Goal: Task Accomplishment & Management: Use online tool/utility

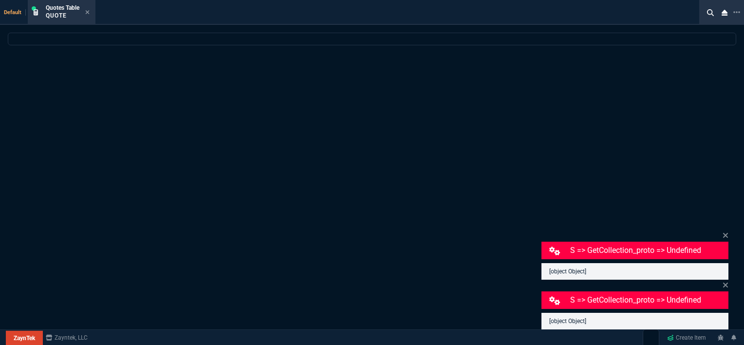
select select "12: [PERSON_NAME]"
click at [87, 11] on icon at bounding box center [88, 12] width 4 height 4
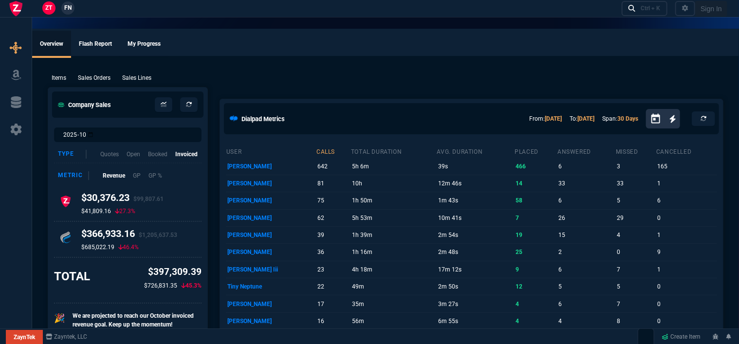
select select "12: ROSS"
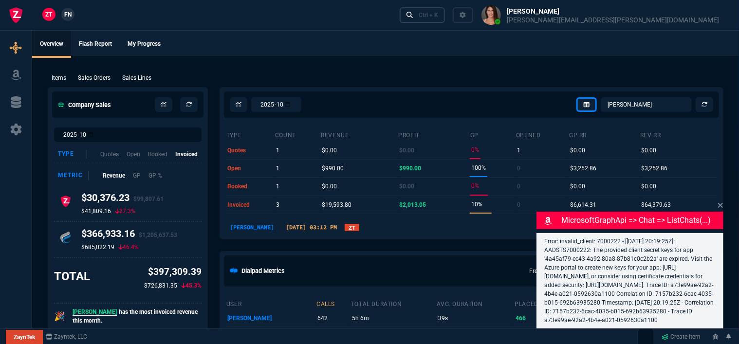
click at [446, 19] on link "Ctrl + K" at bounding box center [423, 14] width 46 height 15
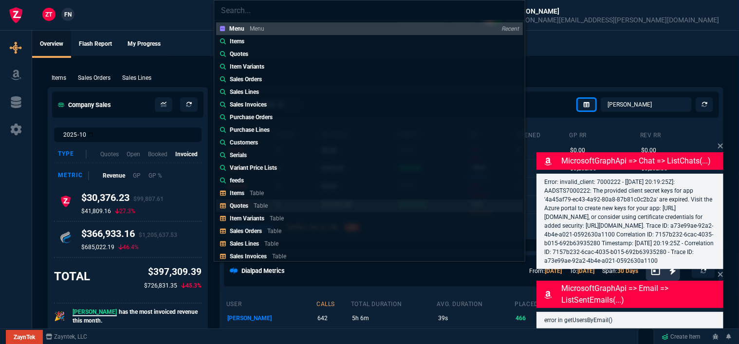
click at [265, 208] on p "Table" at bounding box center [261, 206] width 14 height 7
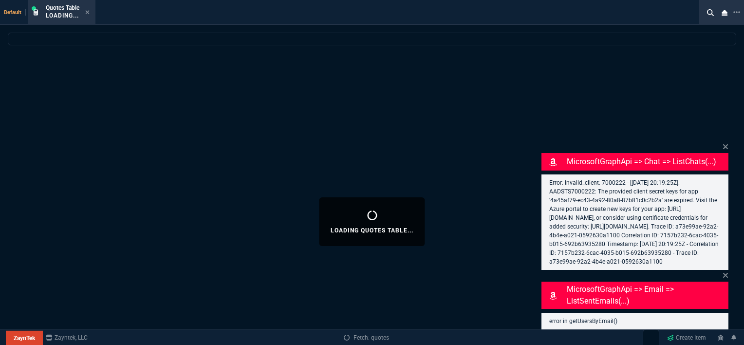
select select
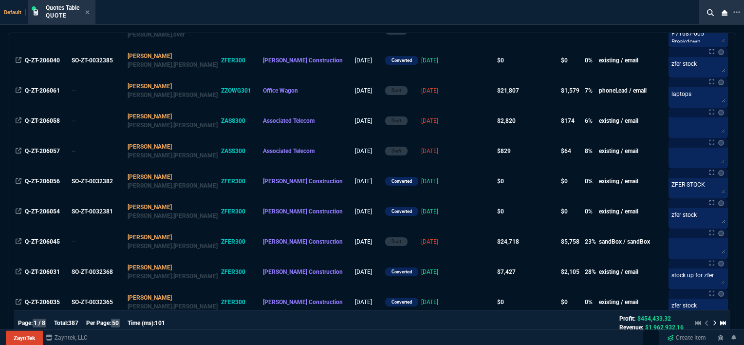
scroll to position [925, 0]
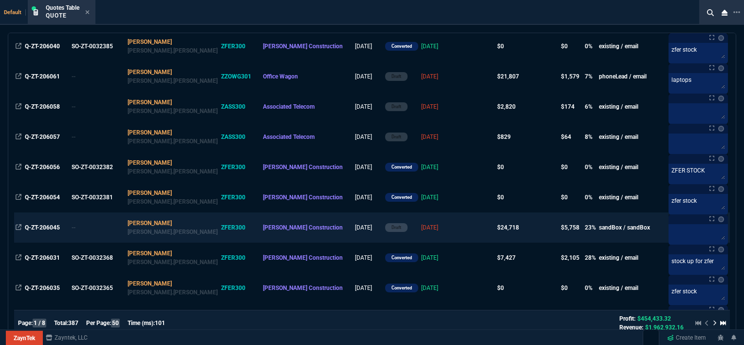
click at [458, 232] on td at bounding box center [477, 227] width 38 height 30
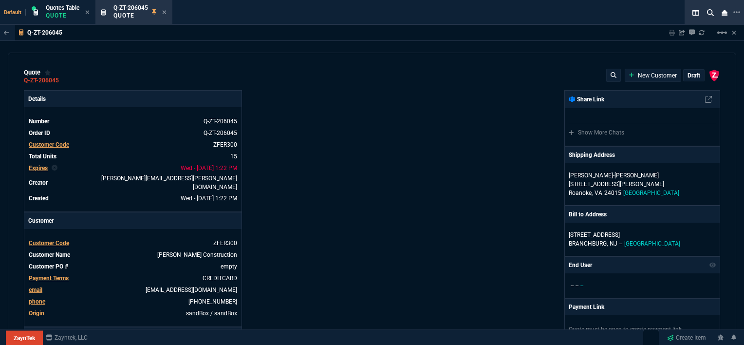
type input "100"
type input "995"
type input "1260.57"
type input "22"
type input "190"
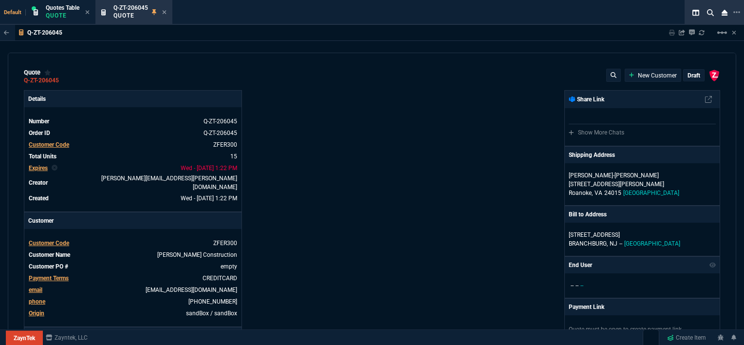
type input "1178.09"
type input "11"
type input "135"
type input "1908.52"
type input "18"
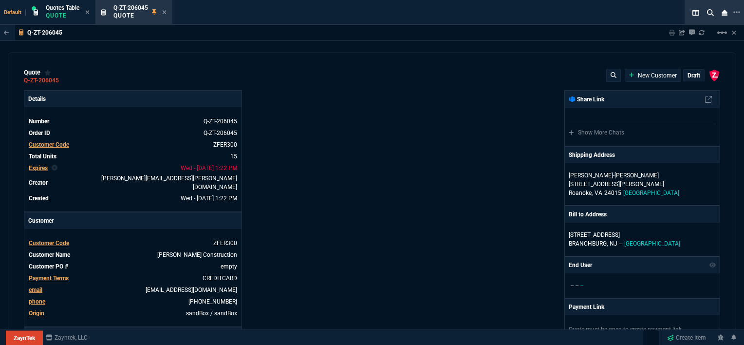
type input "211"
type input "1746.35"
type input "100"
type input "2085"
type input "2844.07"
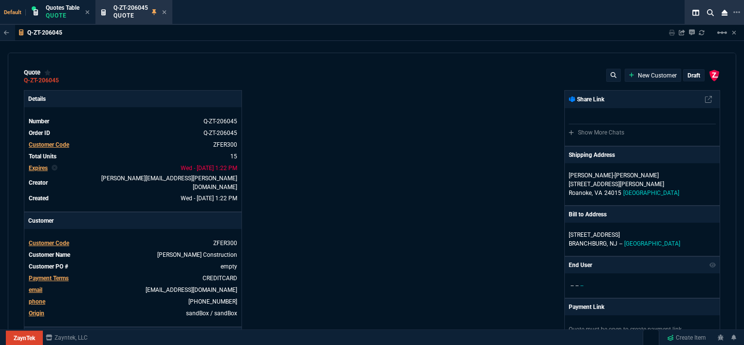
type input "100"
type input "1665"
type input "2494.8"
type input "13"
type input "361"
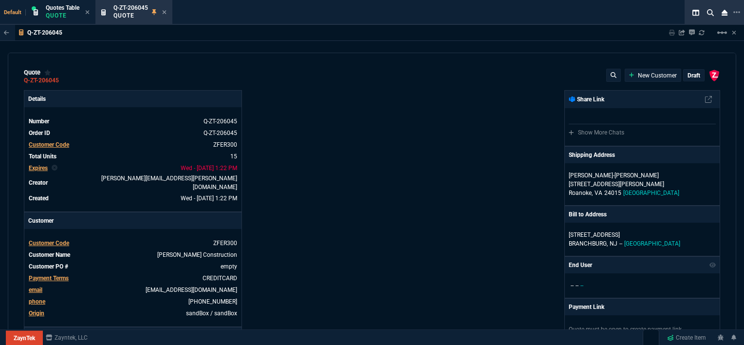
type input "3548.15"
type input "20"
type input "715"
type input "4041.58"
type input "3"
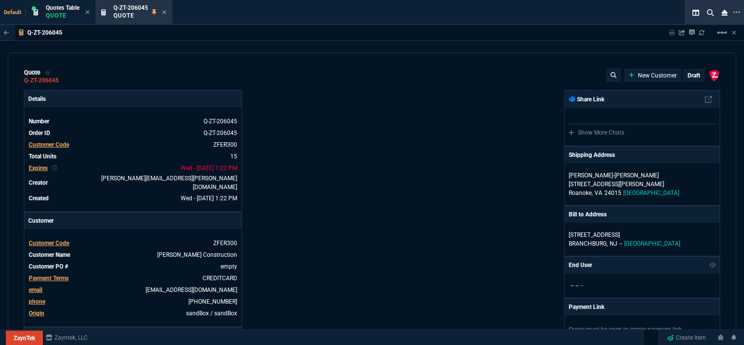
type input "12"
type input "699"
type input "11"
type input "88"
type input "1049"
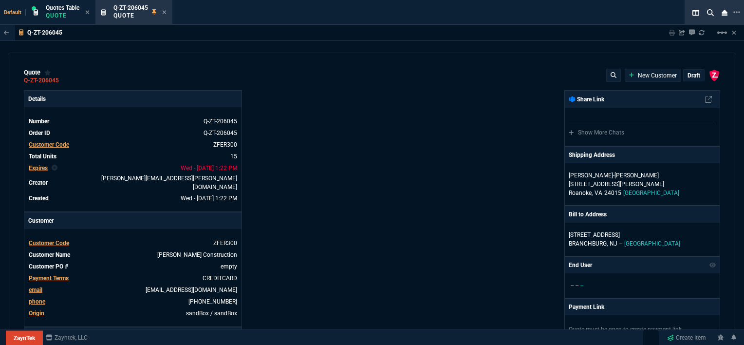
type input "2"
type input "33"
type input "1999"
type input "10"
type input "121"
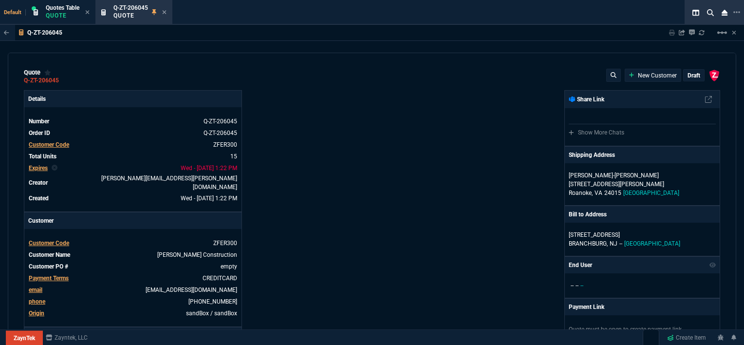
type input "1649"
type input "3"
type input "75"
type input "4352.04"
type input "2"
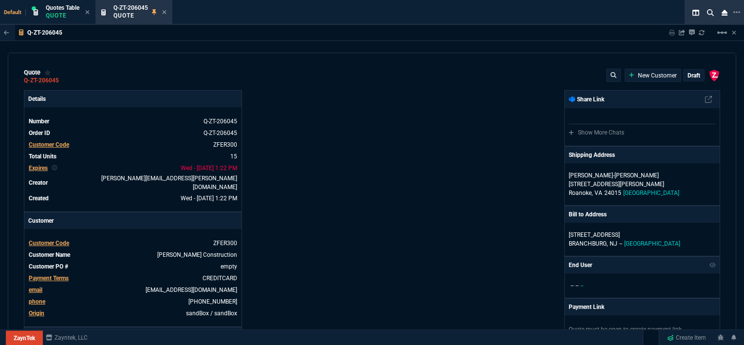
type input "59"
type input "4964.65"
type input "0"
type input "6409.36"
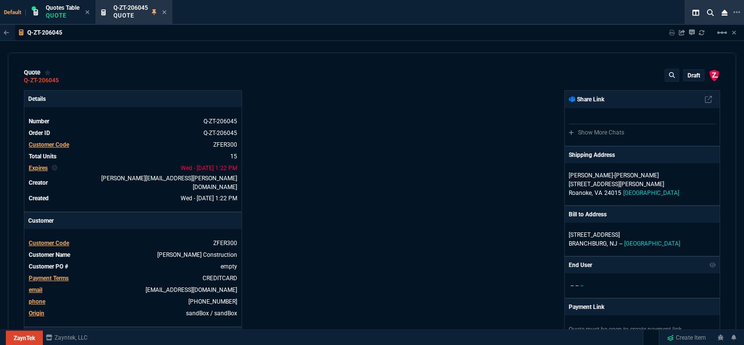
type input "21"
type input "28"
type input "33"
type input "34"
type input "27"
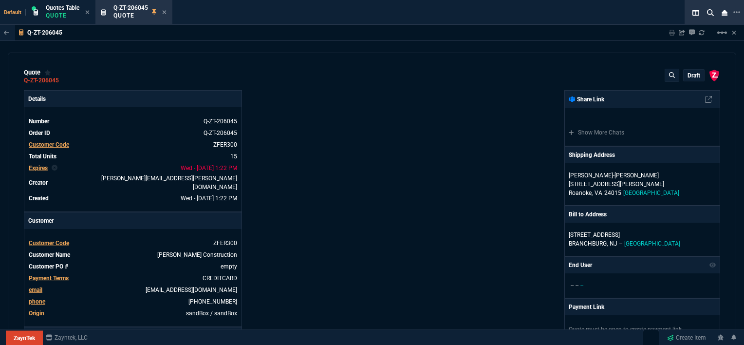
type input "33"
type input "24"
type input "10"
type input "33"
type input "26"
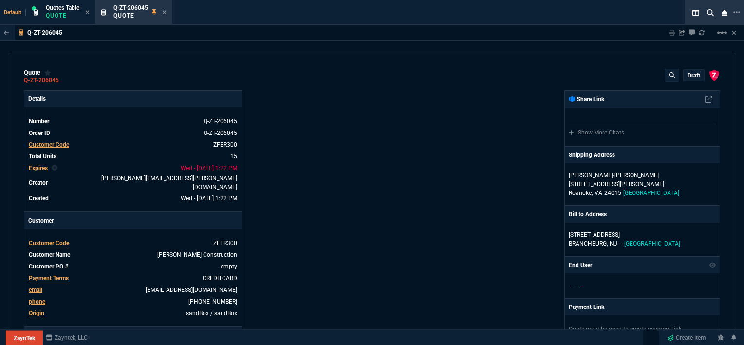
type input "33"
type input "27"
type input "33"
type input "26"
type input "100"
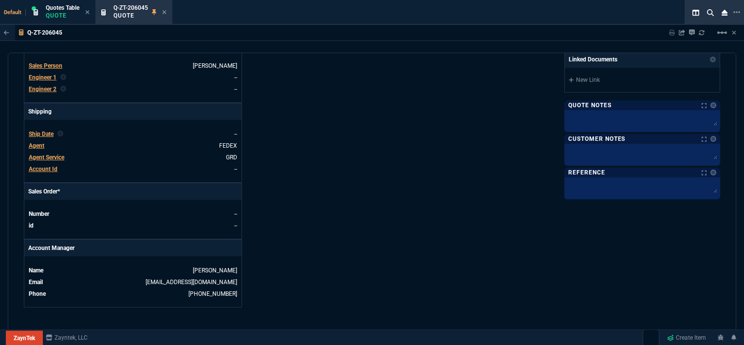
scroll to position [536, 0]
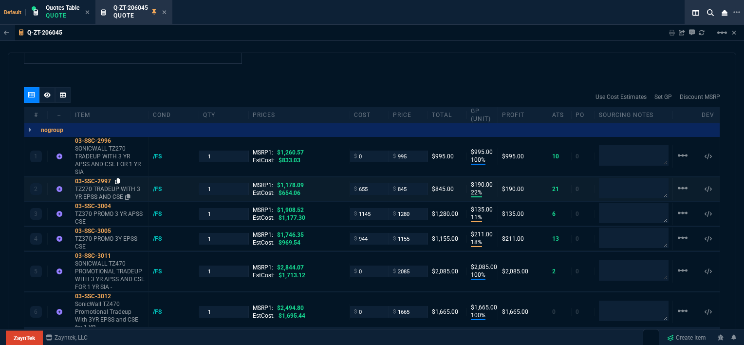
click at [116, 178] on icon at bounding box center [117, 181] width 5 height 6
click at [119, 228] on icon at bounding box center [117, 231] width 5 height 6
